Goal: Task Accomplishment & Management: Complete application form

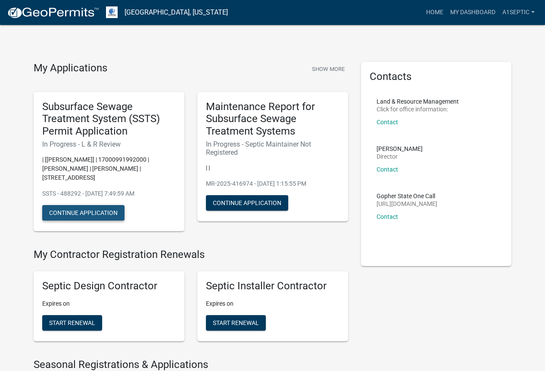
click at [91, 221] on button "Continue Application" at bounding box center [83, 212] width 82 height 15
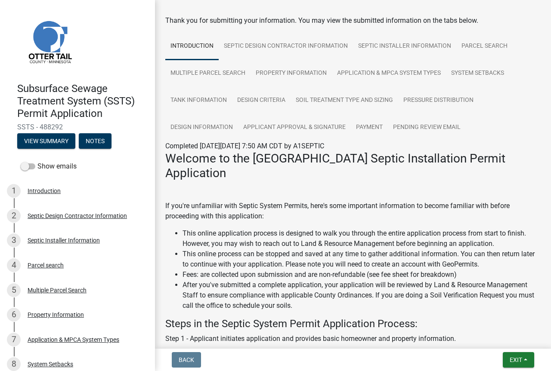
scroll to position [31, 0]
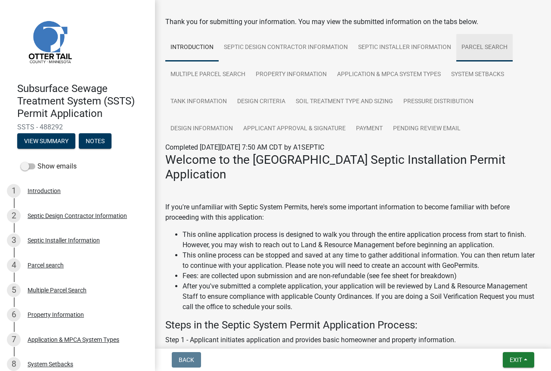
click at [456, 62] on link "Parcel search" at bounding box center [484, 48] width 56 height 28
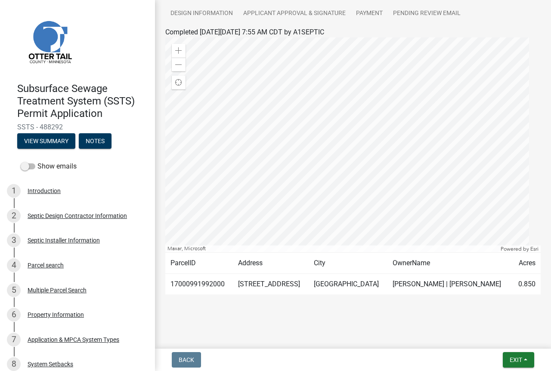
scroll to position [161, 0]
click at [368, 253] on div at bounding box center [352, 144] width 375 height 215
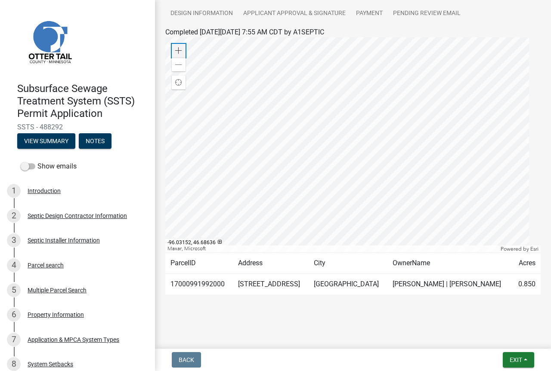
click at [182, 54] on span at bounding box center [178, 50] width 7 height 7
click at [366, 195] on div at bounding box center [352, 144] width 375 height 215
click at [435, 188] on div at bounding box center [352, 144] width 375 height 215
click at [440, 235] on div at bounding box center [352, 144] width 375 height 215
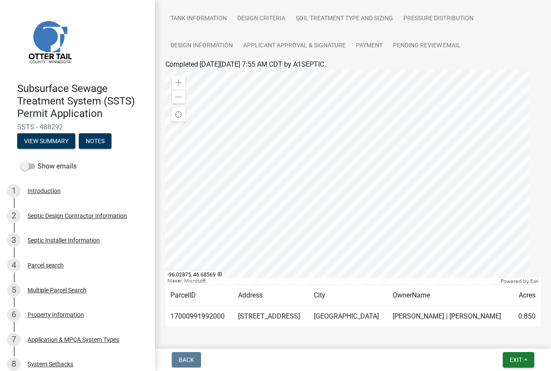
scroll to position [112, 0]
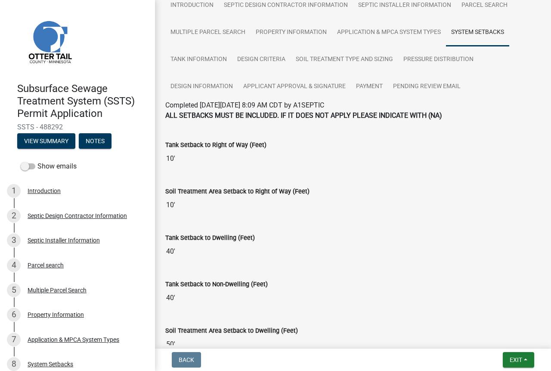
scroll to position [0, 0]
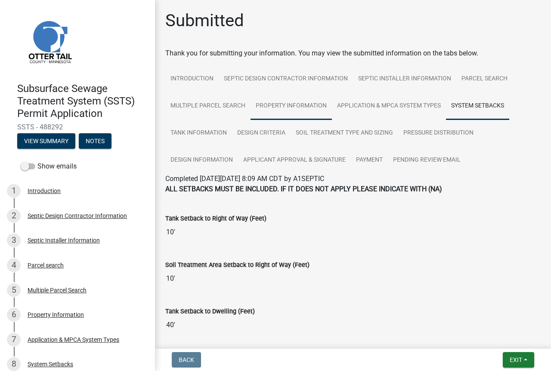
click at [332, 120] on link "Property Information" at bounding box center [291, 107] width 81 height 28
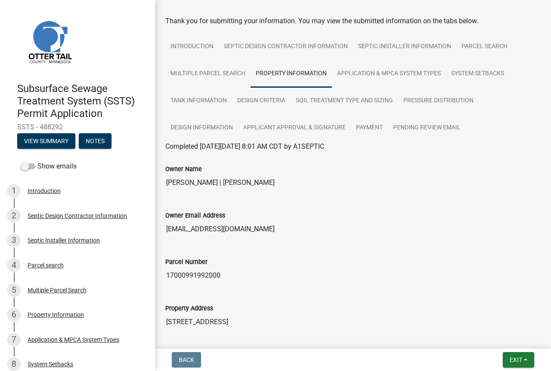
scroll to position [31, 0]
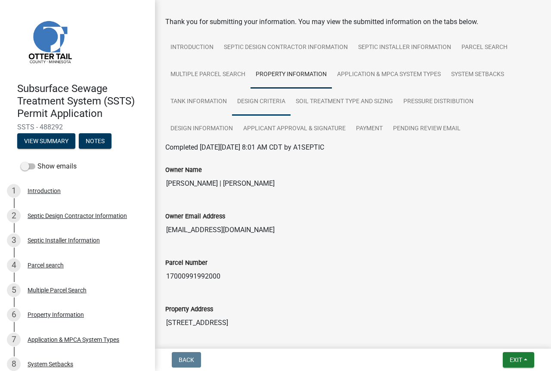
click at [232, 116] on link "Design Criteria" at bounding box center [261, 102] width 59 height 28
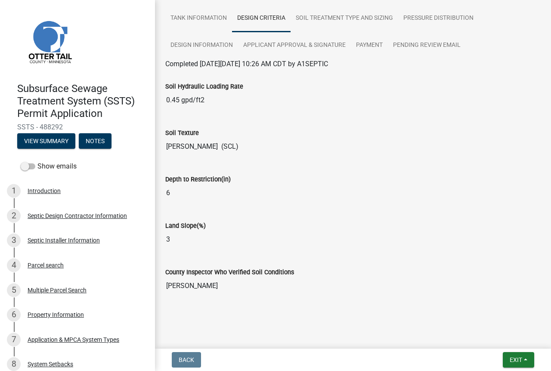
scroll to position [245, 0]
click at [180, 202] on input "6" at bounding box center [352, 193] width 375 height 17
click at [173, 202] on input "6" at bounding box center [352, 193] width 375 height 17
click at [207, 59] on link "Design Information" at bounding box center [201, 46] width 73 height 28
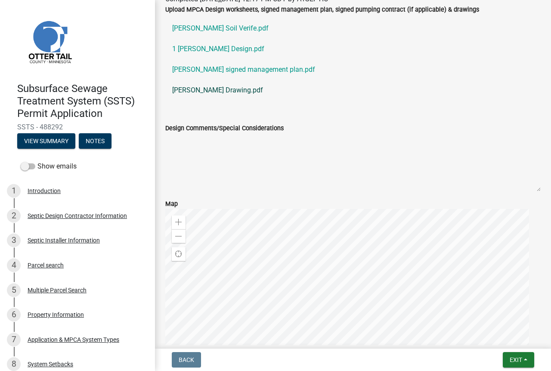
click at [241, 101] on link "[PERSON_NAME] Drawing.pdf" at bounding box center [352, 90] width 375 height 21
